Goal: Transaction & Acquisition: Purchase product/service

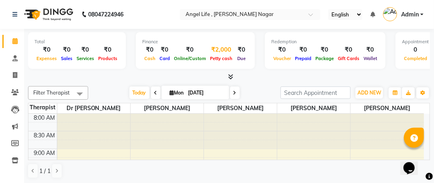
click at [215, 47] on div "₹2,000" at bounding box center [221, 49] width 26 height 9
select select "4184"
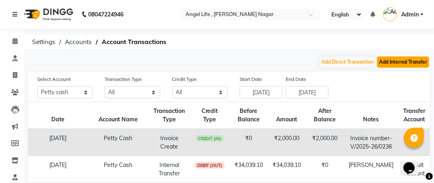
click at [400, 59] on button "Add Internal Transfer" at bounding box center [403, 62] width 52 height 11
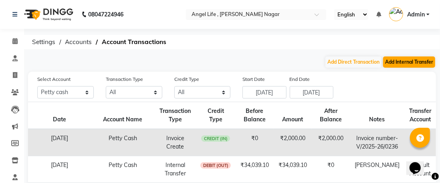
select select "internal transfer"
select select "4184"
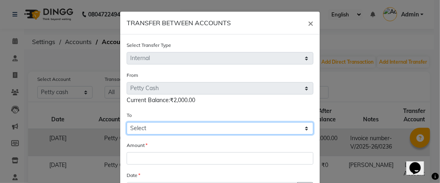
click at [269, 129] on select "Select [PERSON_NAME] Cash Default Account" at bounding box center [220, 128] width 187 height 12
select select "4185"
click at [127, 122] on select "Select [PERSON_NAME] Cash Default Account" at bounding box center [220, 128] width 187 height 12
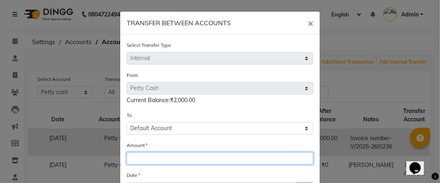
click at [204, 162] on input "number" at bounding box center [220, 158] width 187 height 12
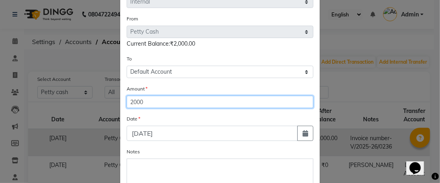
scroll to position [64, 0]
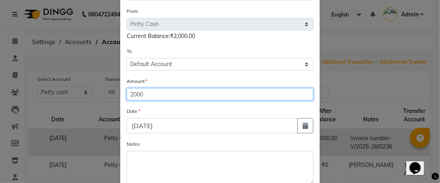
type input "2000"
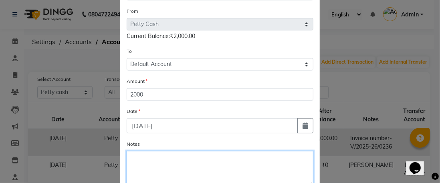
click at [152, 161] on textarea "Notes" at bounding box center [220, 168] width 187 height 34
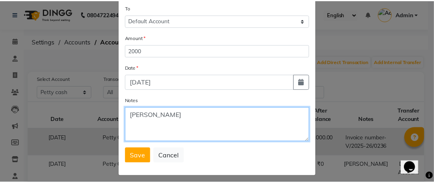
scroll to position [112, 0]
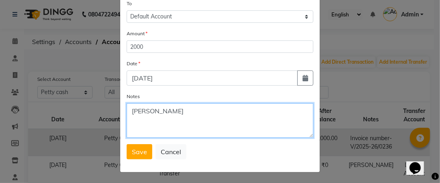
type textarea "[PERSON_NAME]"
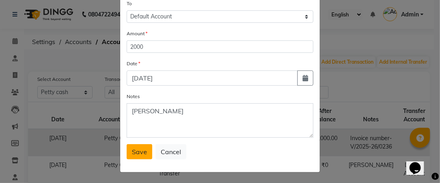
click at [139, 153] on span "Save" at bounding box center [139, 152] width 15 height 8
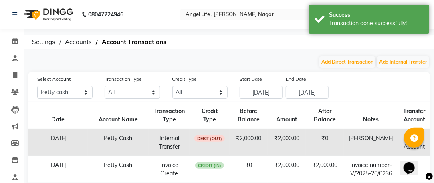
click at [229, 18] on input "text" at bounding box center [242, 15] width 116 height 8
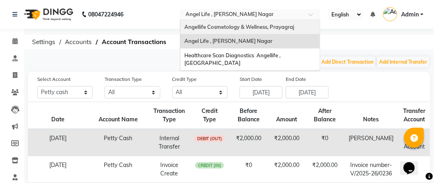
click at [232, 24] on span "Angellife Cosmetology & Wellness, Prayagraj" at bounding box center [240, 27] width 110 height 6
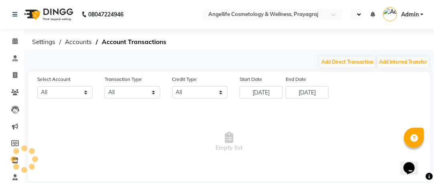
select select "en"
select select "3353"
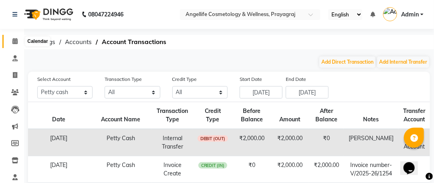
click at [14, 39] on icon at bounding box center [14, 41] width 5 height 6
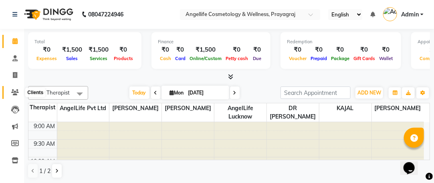
click at [15, 94] on icon at bounding box center [15, 92] width 8 height 6
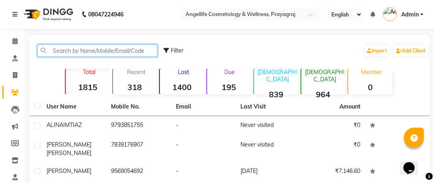
click at [69, 47] on input "text" at bounding box center [97, 51] width 120 height 12
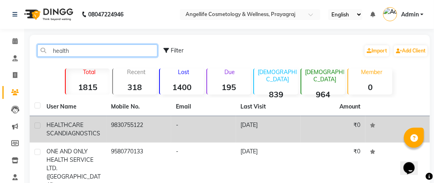
type input "health"
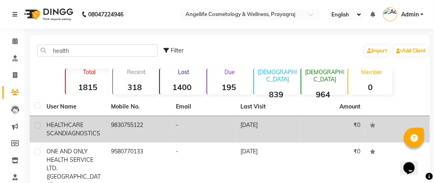
click at [119, 127] on td "9830755122" at bounding box center [139, 129] width 65 height 26
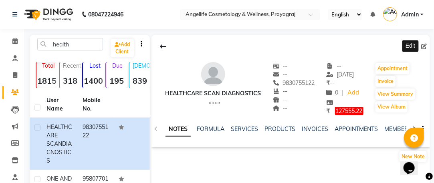
click at [424, 45] on icon at bounding box center [425, 47] width 6 height 6
select select "other"
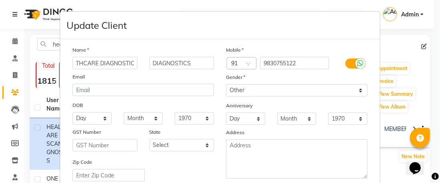
scroll to position [0, 18]
type input "HEALTHCARE DIAGNOSTICS"
click at [198, 62] on input "DIAGNOSTICS" at bounding box center [182, 63] width 65 height 12
type input "D"
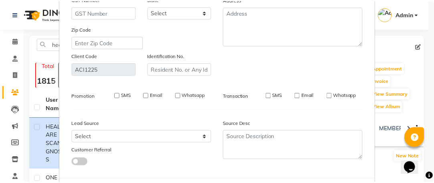
scroll to position [172, 0]
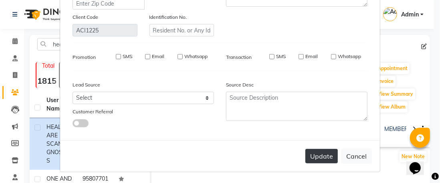
type input "AND AESTHETICS"
click at [316, 158] on button "Update" at bounding box center [322, 156] width 32 height 14
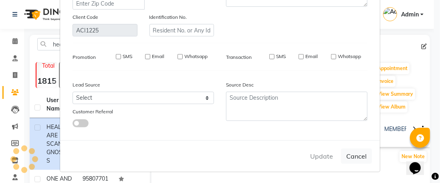
select select
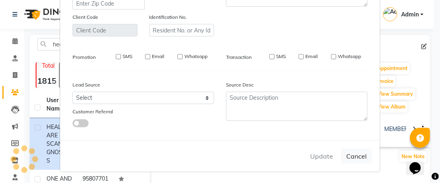
select select
checkbox input "false"
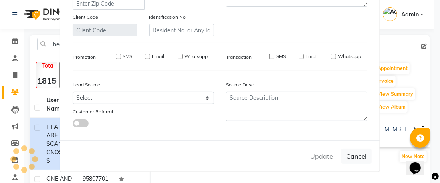
checkbox input "false"
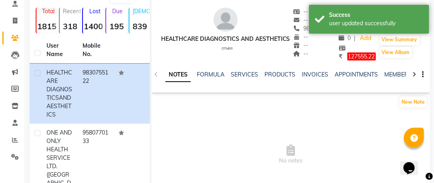
scroll to position [70, 0]
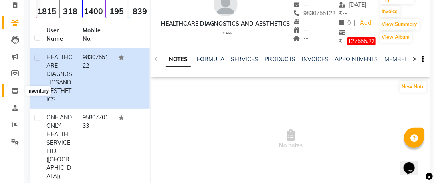
click at [15, 89] on icon at bounding box center [15, 91] width 7 height 6
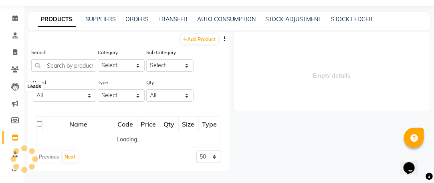
scroll to position [5, 0]
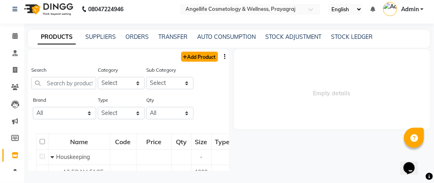
click at [194, 55] on link "Add Product" at bounding box center [199, 57] width 37 height 10
select select "true"
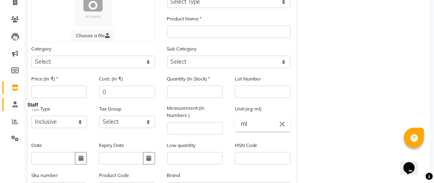
scroll to position [77, 0]
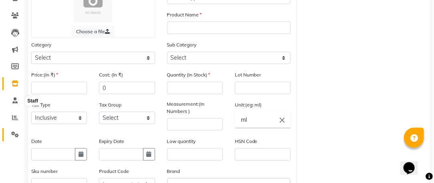
click at [15, 135] on icon at bounding box center [15, 135] width 8 height 6
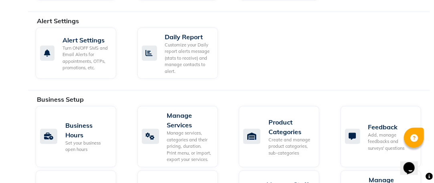
scroll to position [275, 0]
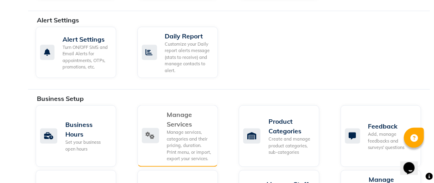
click at [184, 132] on div "Manage services, categories and their pricing, duration. Print menu, or import,…" at bounding box center [189, 145] width 45 height 33
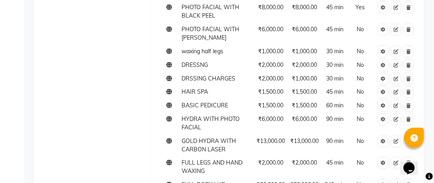
scroll to position [2874, 0]
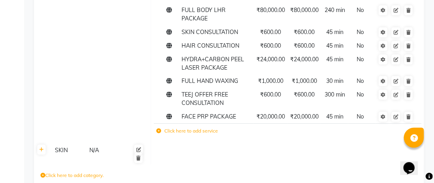
click at [176, 128] on label "Click here to add service" at bounding box center [187, 131] width 62 height 7
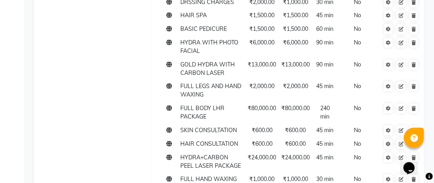
scroll to position [3099, 0]
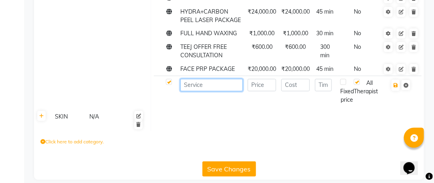
click at [193, 79] on input at bounding box center [212, 85] width 62 height 12
type input "DINGG SOFTWARE"
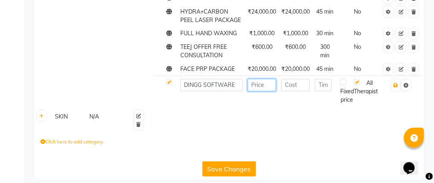
click at [256, 79] on input "number" at bounding box center [262, 85] width 28 height 12
type input "13400"
click at [296, 79] on input "number" at bounding box center [296, 85] width 28 height 12
type input "13400"
click at [319, 79] on input "number" at bounding box center [323, 85] width 17 height 12
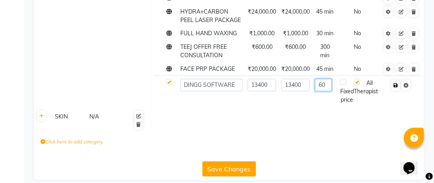
type input "60"
click at [398, 83] on icon "button" at bounding box center [396, 85] width 4 height 5
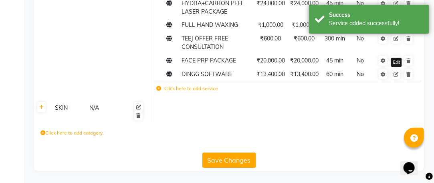
scroll to position [2888, 0]
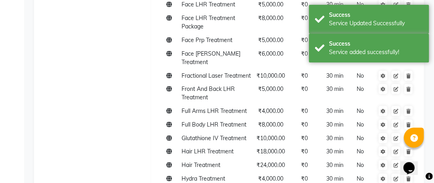
scroll to position [0, 0]
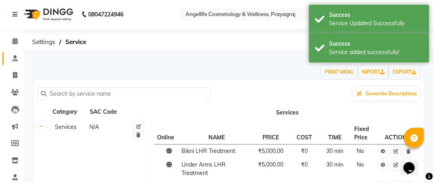
click at [15, 58] on icon at bounding box center [14, 58] width 5 height 6
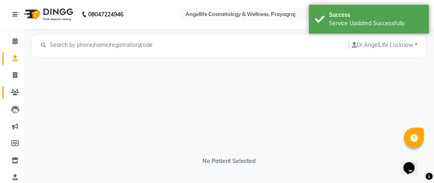
click at [14, 92] on icon at bounding box center [15, 92] width 8 height 6
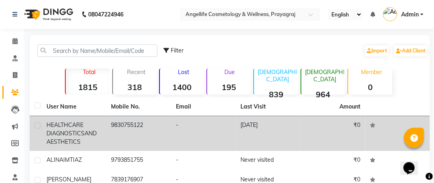
click at [75, 130] on span "HEALTHCARE DIAGNOSTICS" at bounding box center [66, 130] width 38 height 16
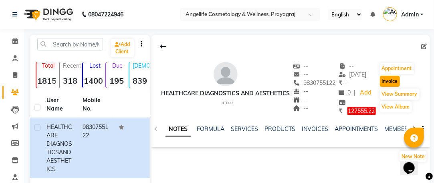
click at [387, 79] on button "Invoice" at bounding box center [390, 81] width 20 height 11
select select "service"
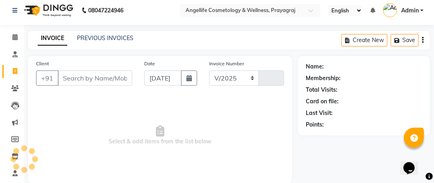
select select "4531"
type input "1256"
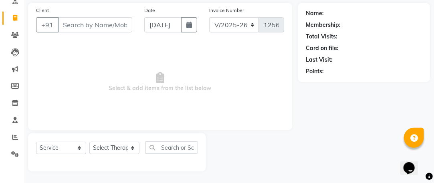
type input "9830755122"
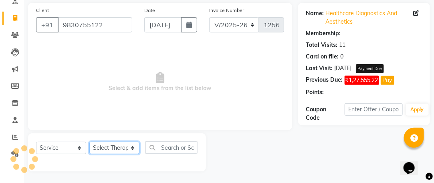
click at [108, 151] on select "Select Therapist AngelLife Lucknow AngelLife Pvt Ltd DR SWATI KAJAL PREETI KESA…" at bounding box center [114, 148] width 50 height 12
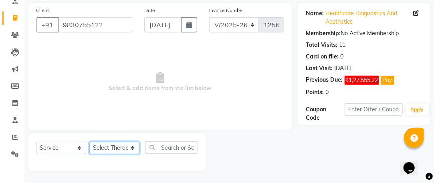
select select "26653"
click at [89, 142] on select "Select Therapist AngelLife Lucknow AngelLife Pvt Ltd DR SWATI KAJAL PREETI KESA…" at bounding box center [114, 148] width 50 height 12
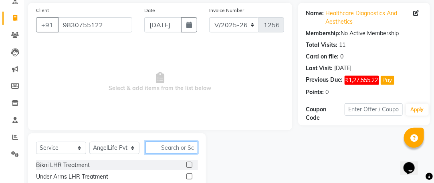
click at [165, 148] on input "text" at bounding box center [172, 148] width 53 height 12
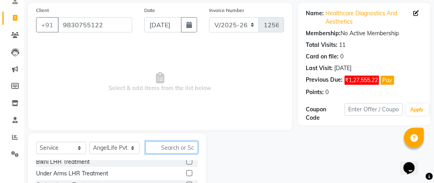
scroll to position [0, 0]
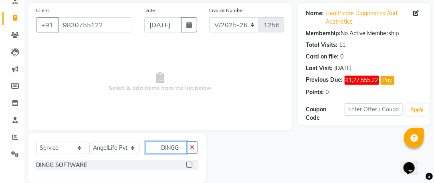
type input "DINGG"
click at [190, 164] on label at bounding box center [190, 165] width 6 height 6
click at [190, 164] on input "checkbox" at bounding box center [189, 165] width 5 height 5
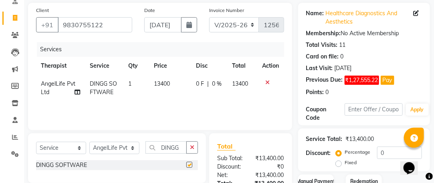
checkbox input "false"
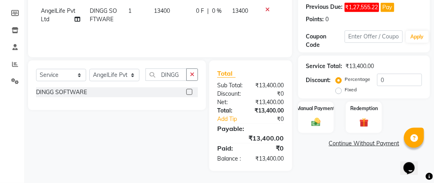
scroll to position [140, 0]
click at [312, 117] on img at bounding box center [316, 122] width 16 height 11
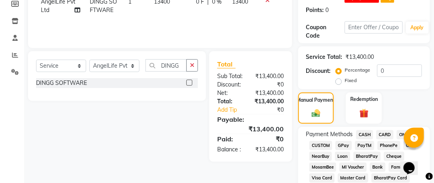
click at [400, 134] on span "ONLINE" at bounding box center [407, 134] width 21 height 9
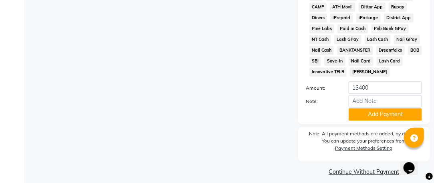
scroll to position [539, 0]
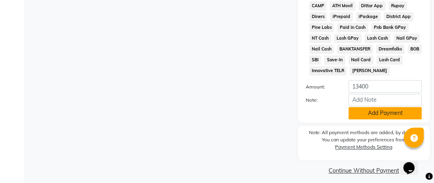
click at [373, 107] on button "Add Payment" at bounding box center [385, 113] width 73 height 12
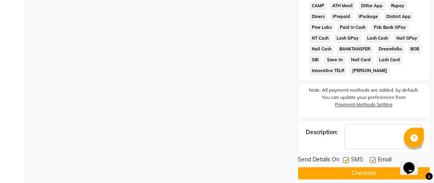
click at [343, 167] on button "Checkout" at bounding box center [364, 173] width 132 height 12
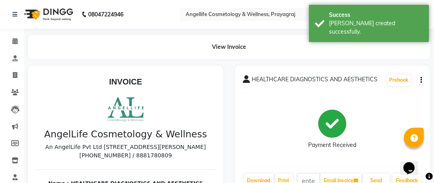
click at [422, 80] on icon "button" at bounding box center [422, 80] width 2 height 0
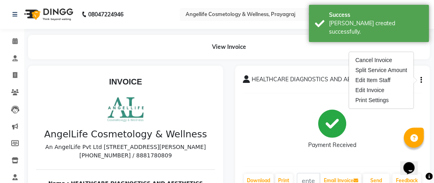
click at [285, 116] on div "Payment Received" at bounding box center [332, 130] width 179 height 60
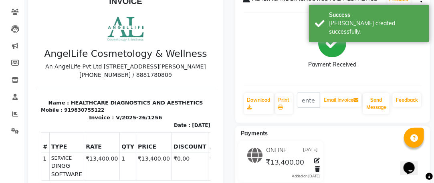
scroll to position [85, 0]
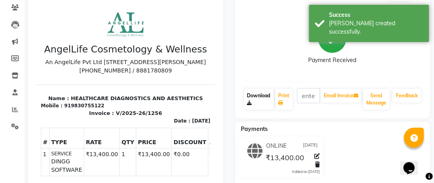
click at [267, 99] on link "Download" at bounding box center [259, 99] width 30 height 21
